Goal: Find specific page/section: Find specific page/section

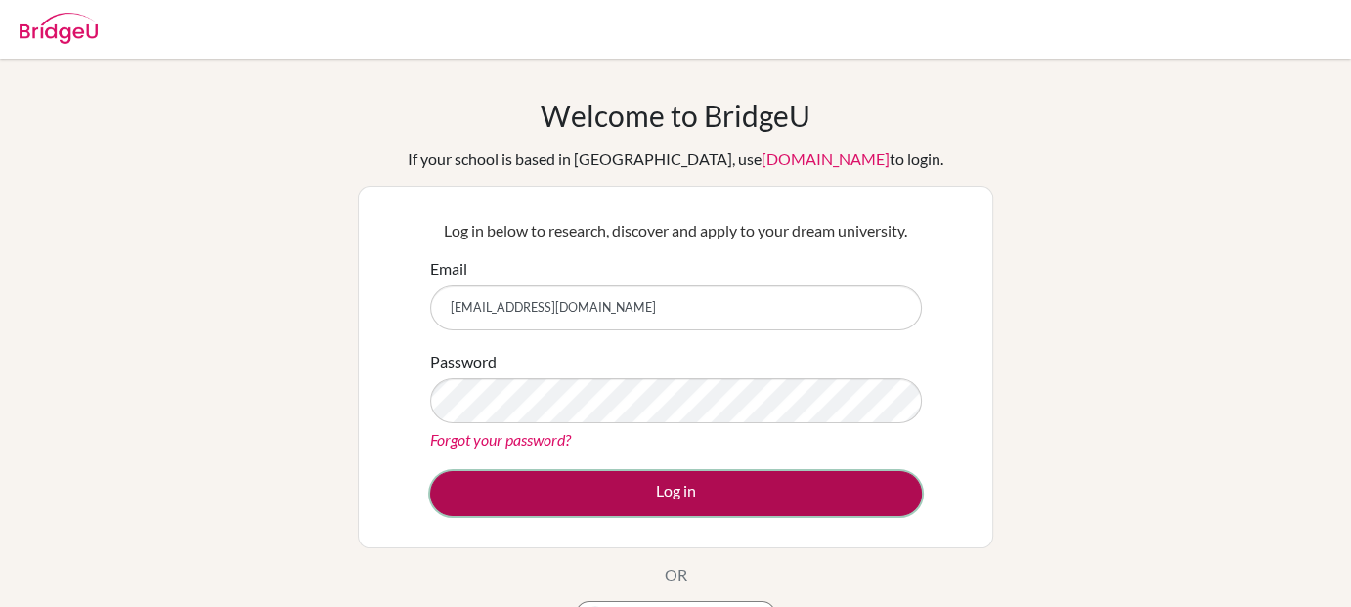
click at [700, 493] on button "Log in" at bounding box center [676, 493] width 492 height 45
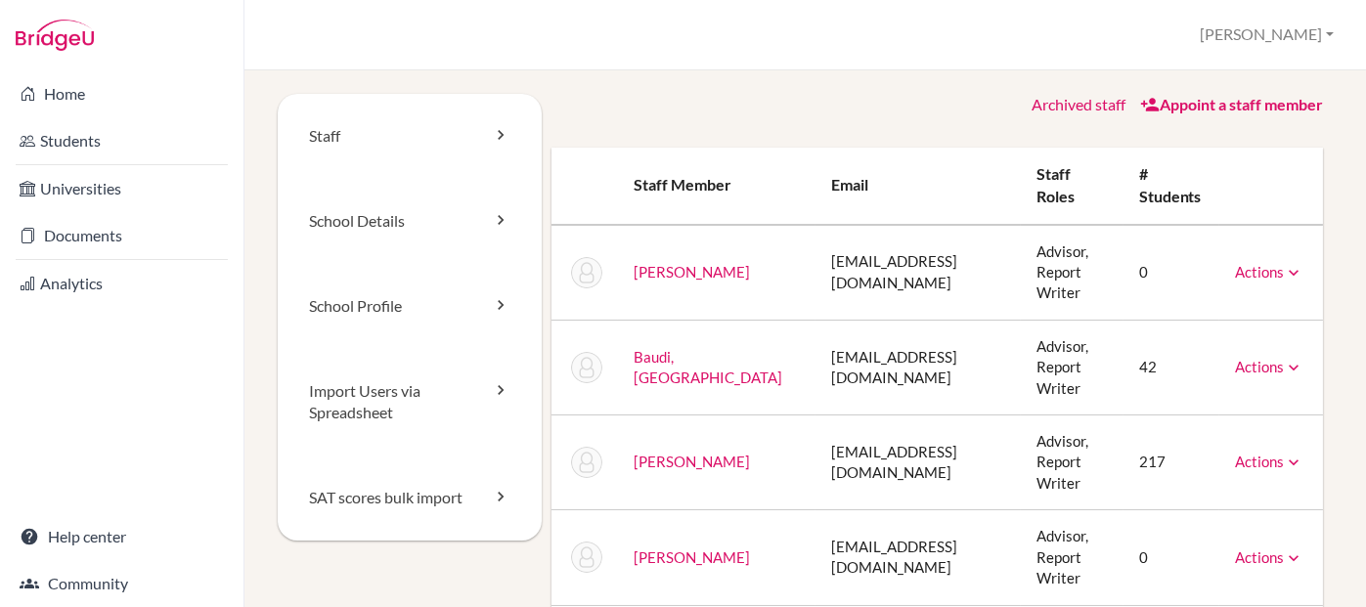
click at [1284, 263] on icon at bounding box center [1294, 273] width 20 height 20
click at [867, 103] on div "Archived staff Appoint a staff member" at bounding box center [936, 105] width 771 height 22
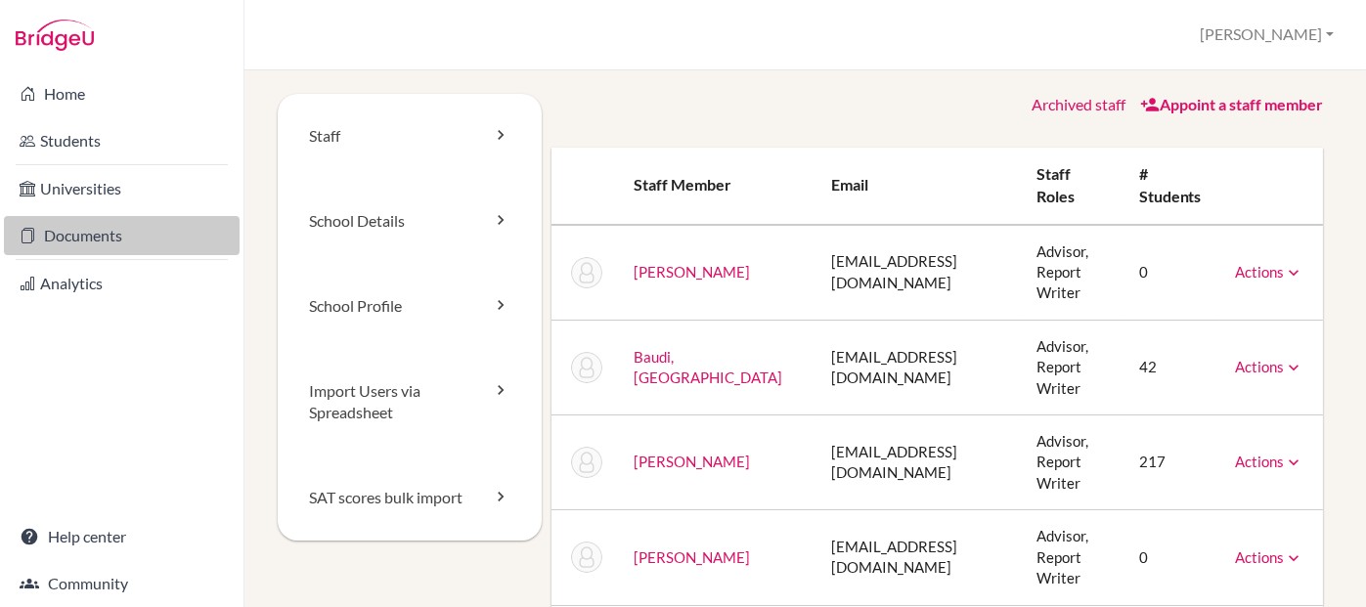
click at [130, 234] on link "Documents" at bounding box center [122, 235] width 236 height 39
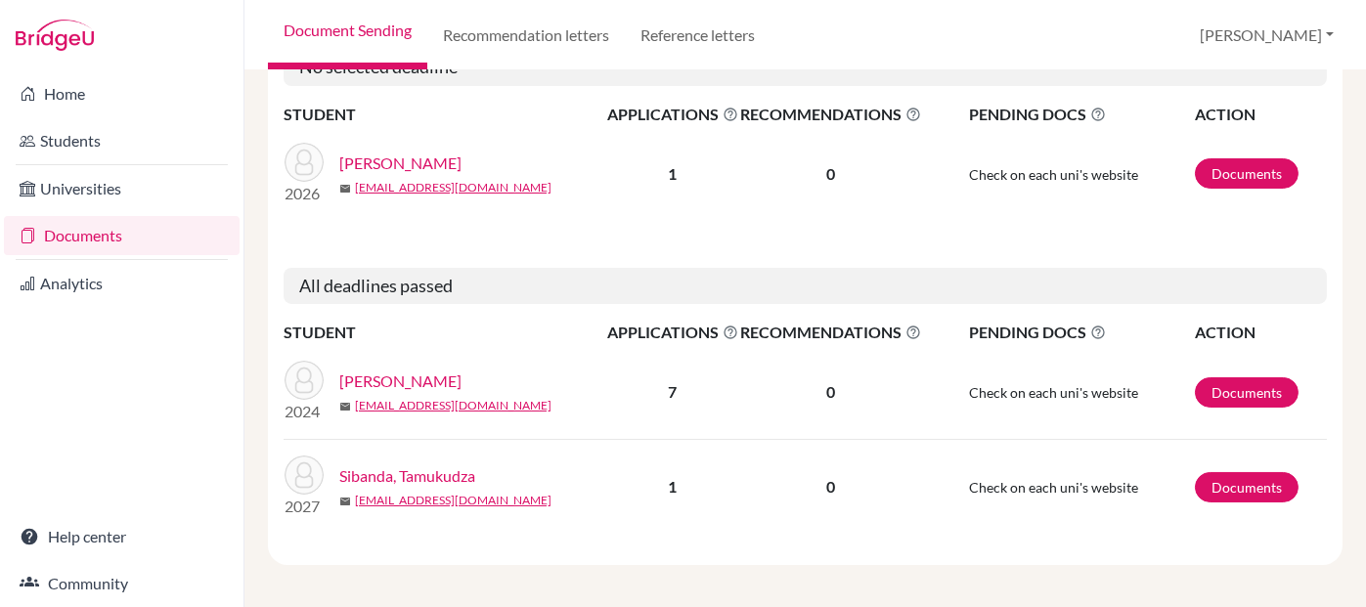
scroll to position [385, 0]
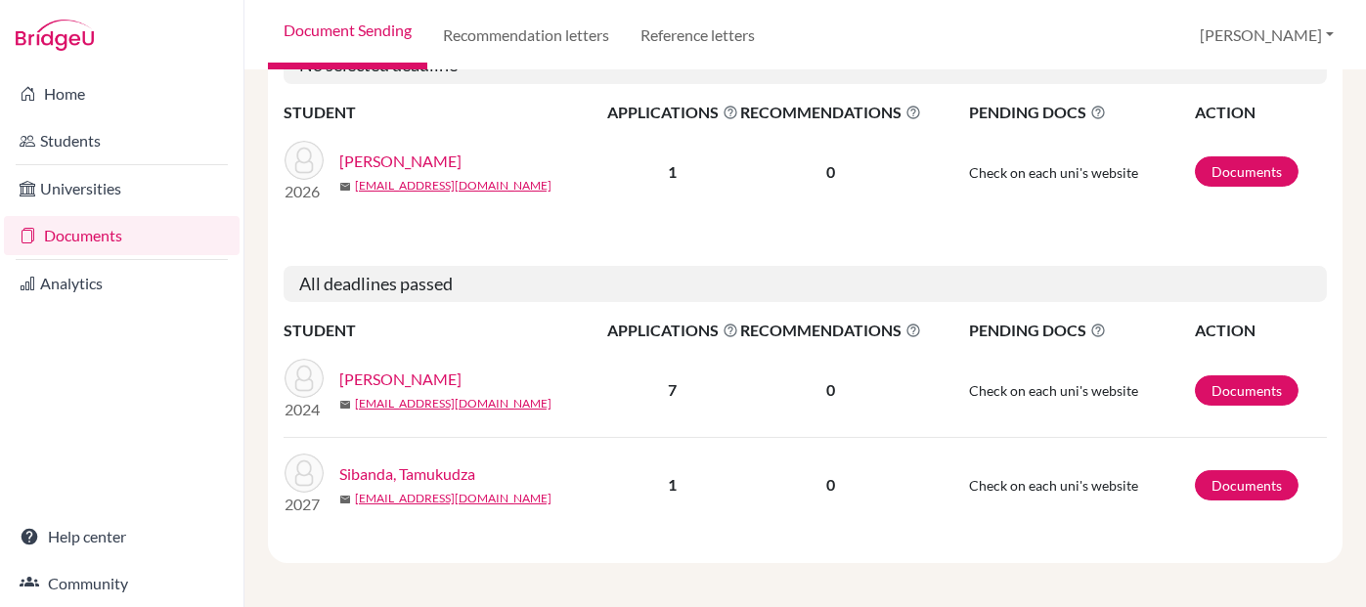
click at [1350, 104] on div "filter_list Filter by Deadline - Select a date range Or double click for a sing…" at bounding box center [804, 338] width 1121 height 537
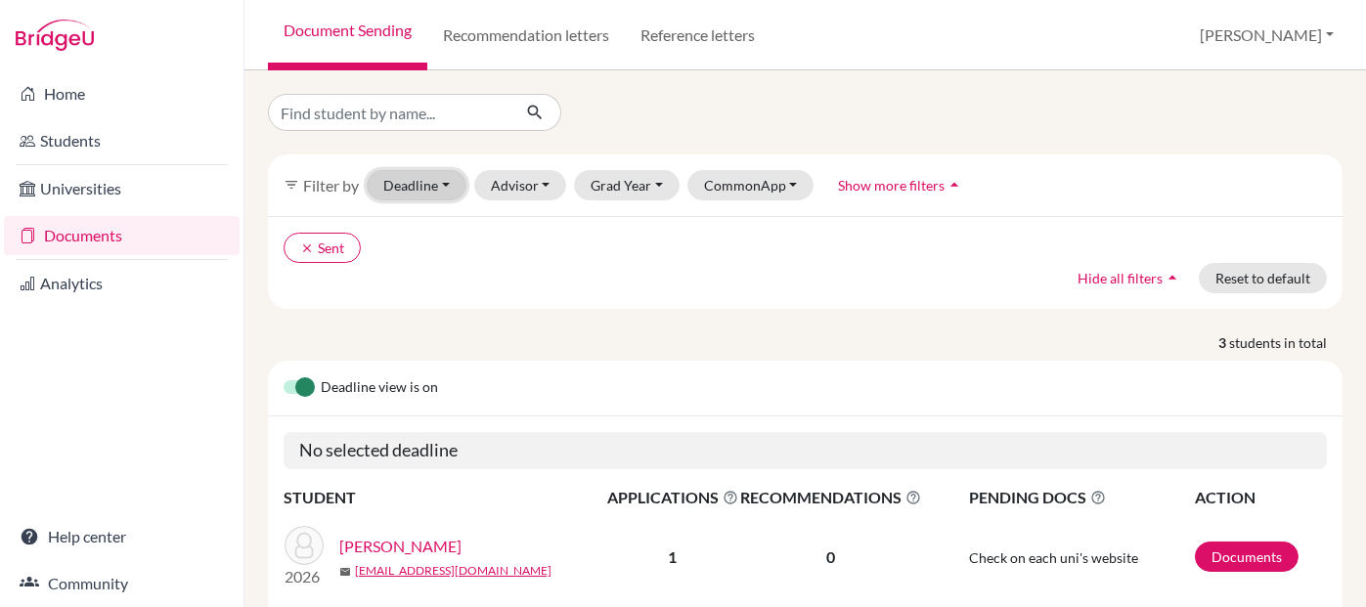
click at [448, 188] on button "Deadline - Select a date range Or double click for a single date selection [DAT…" at bounding box center [417, 185] width 100 height 30
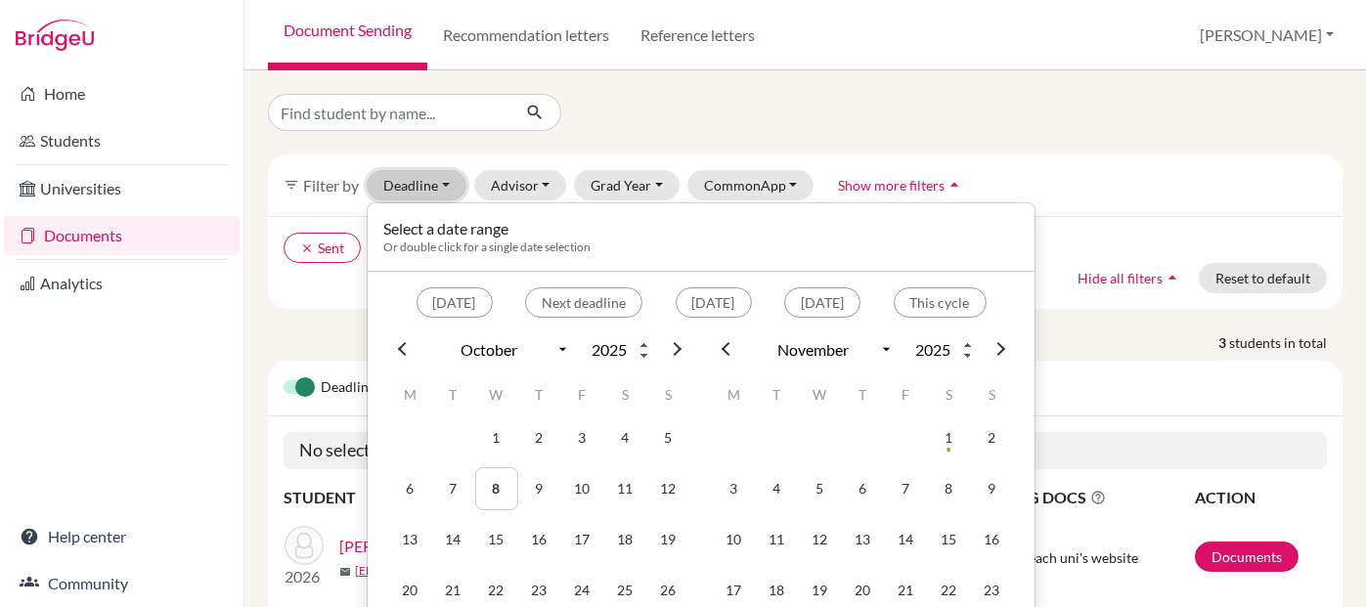
click at [448, 188] on button "Deadline - Select a date range Or double click for a single date selection [DAT…" at bounding box center [417, 185] width 100 height 30
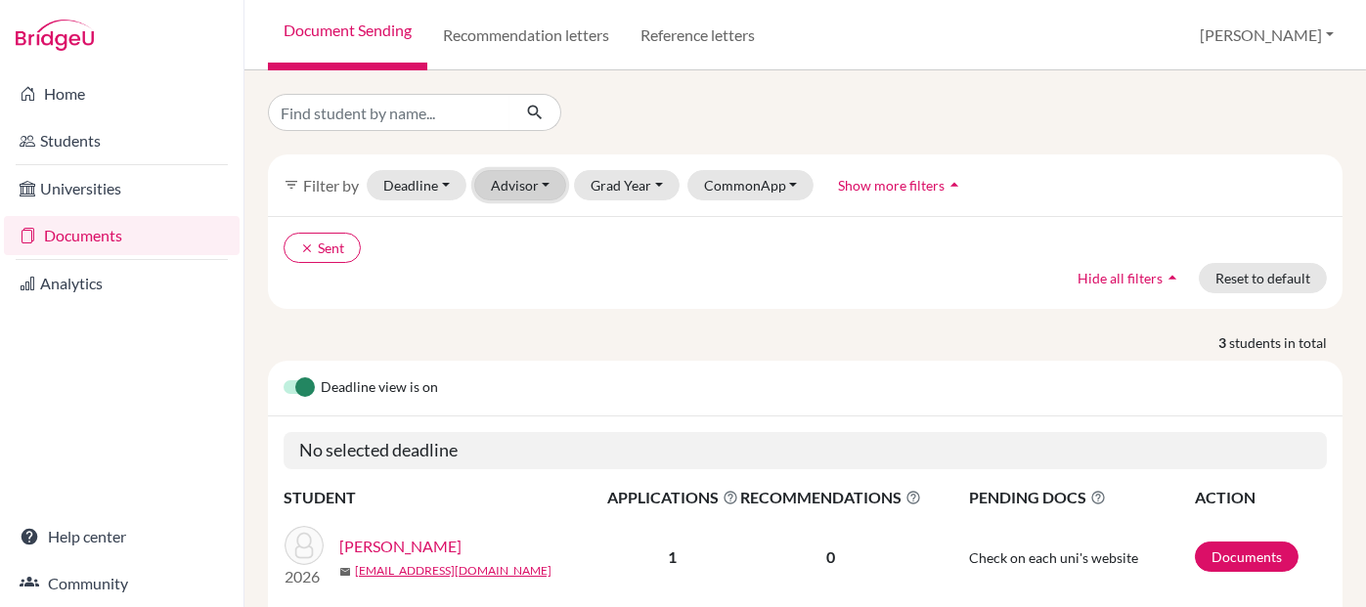
click at [521, 175] on button "Advisor" at bounding box center [520, 185] width 93 height 30
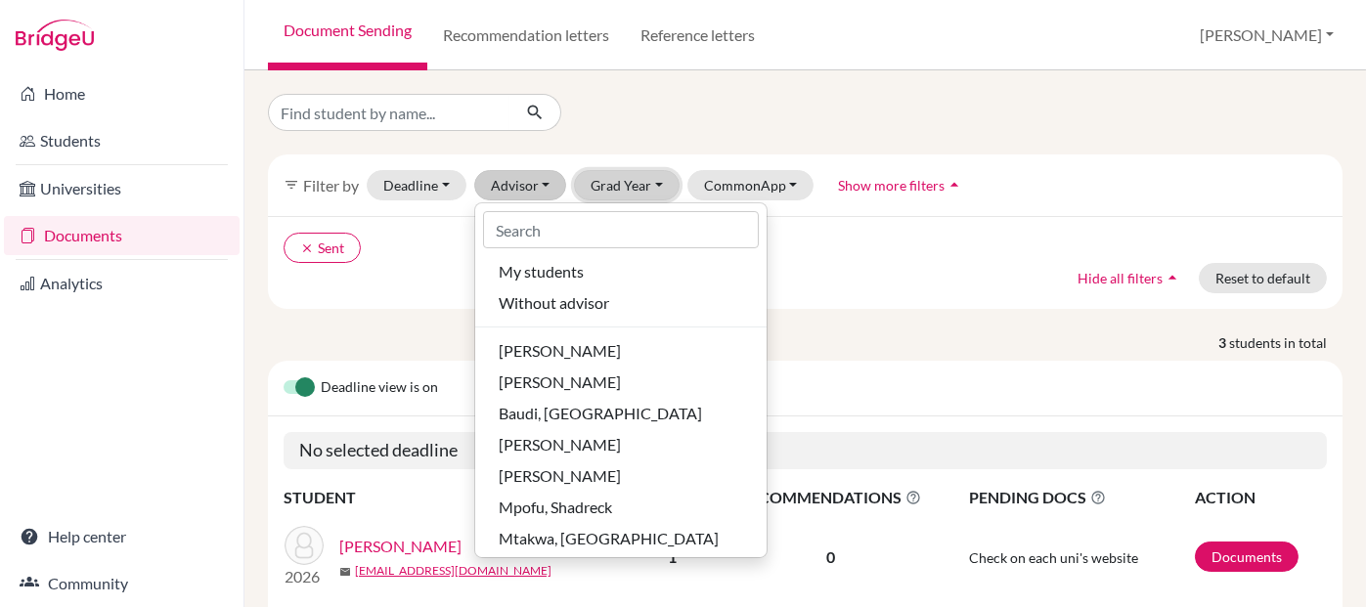
click at [609, 181] on button "Grad Year" at bounding box center [627, 185] width 106 height 30
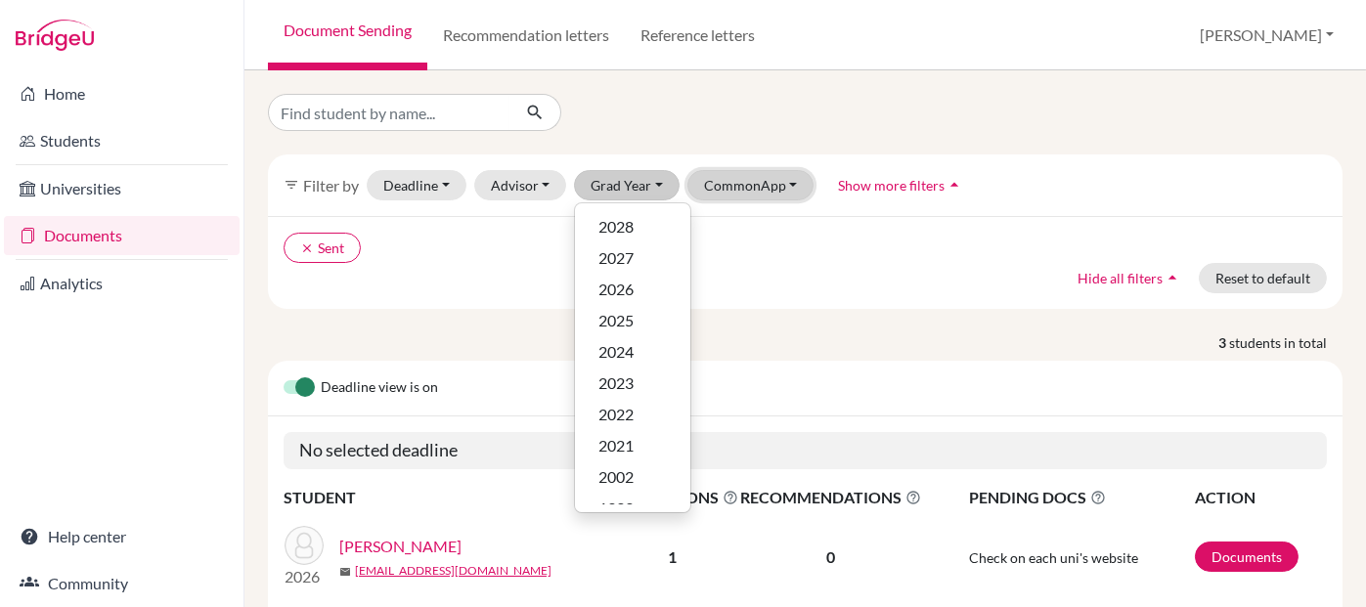
click at [711, 179] on button "CommonApp" at bounding box center [750, 185] width 127 height 30
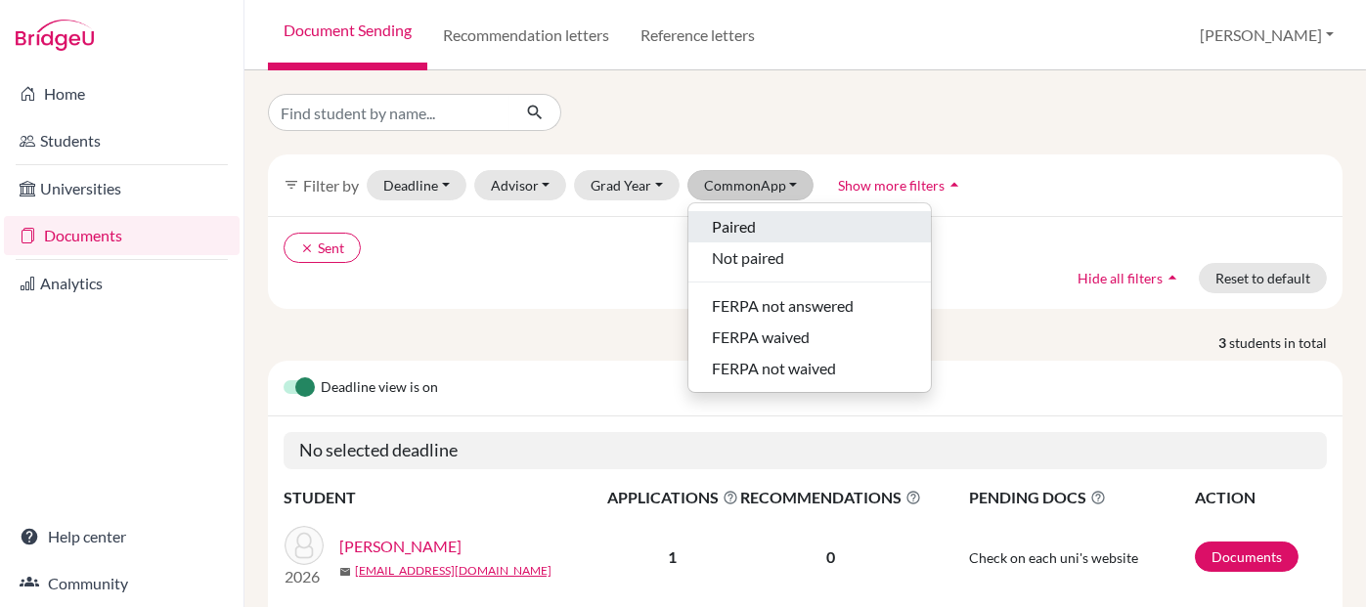
click at [730, 231] on span "Paired" at bounding box center [734, 226] width 44 height 23
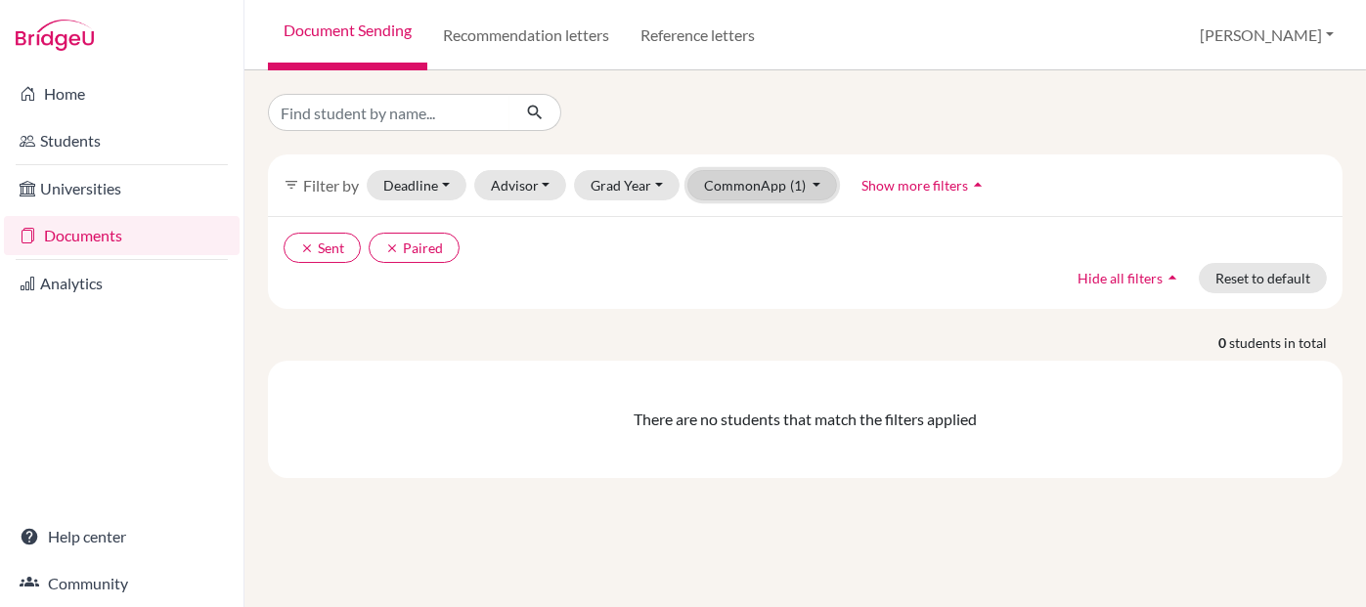
click at [724, 181] on button "CommonApp (1)" at bounding box center [762, 185] width 151 height 30
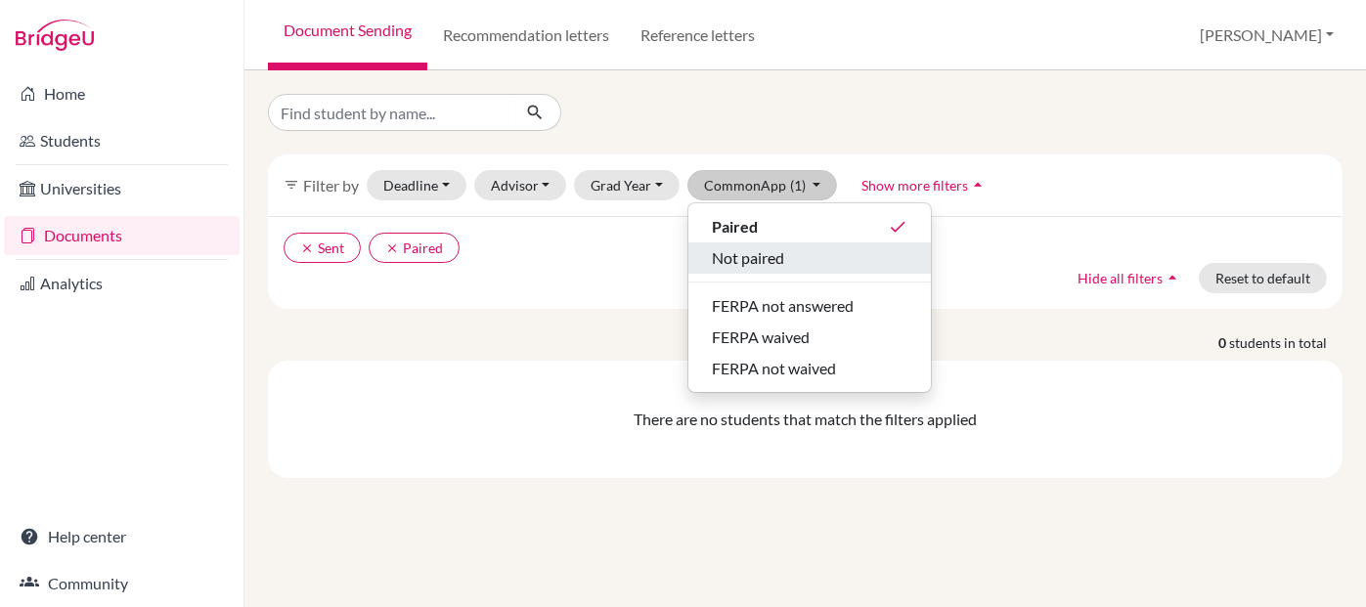
click at [724, 260] on span "Not paired" at bounding box center [748, 257] width 72 height 23
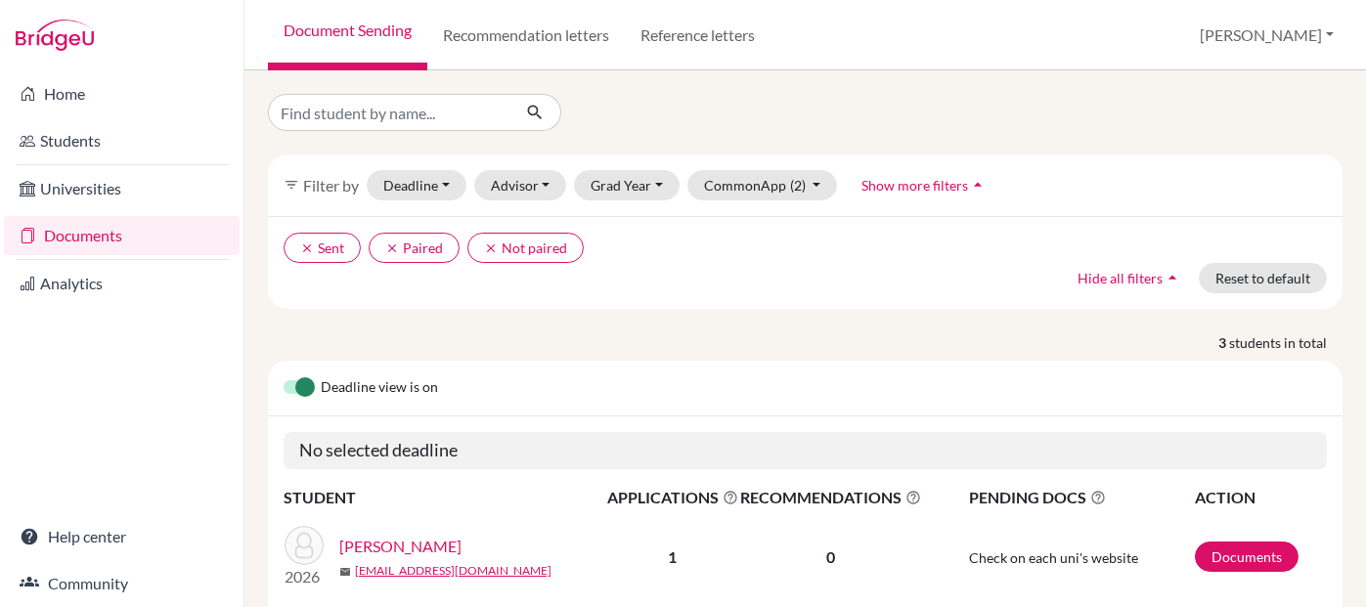
scroll to position [385, 0]
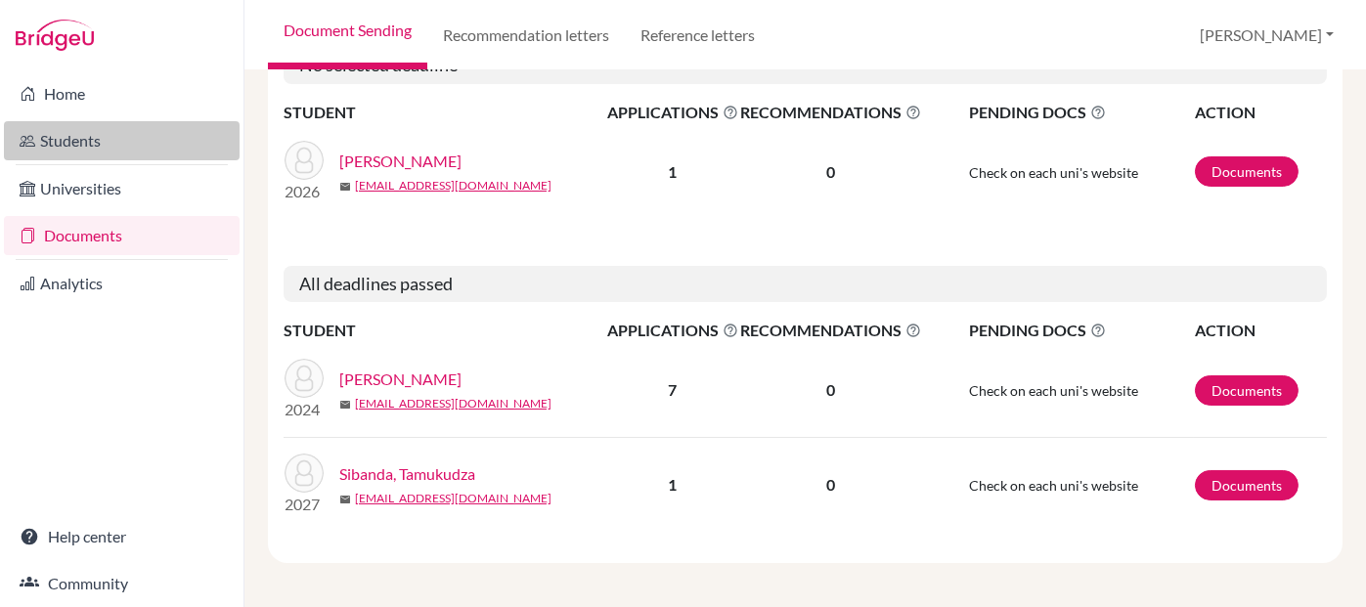
click at [146, 144] on link "Students" at bounding box center [122, 140] width 236 height 39
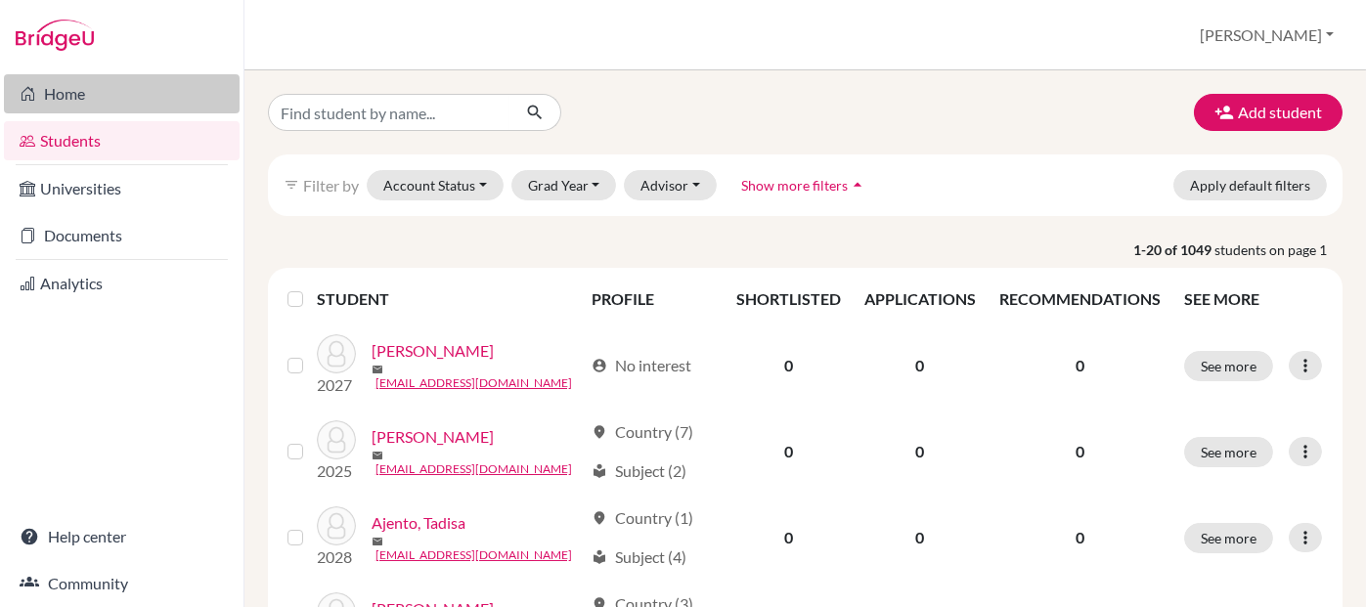
click at [117, 93] on link "Home" at bounding box center [122, 93] width 236 height 39
